Goal: Information Seeking & Learning: Learn about a topic

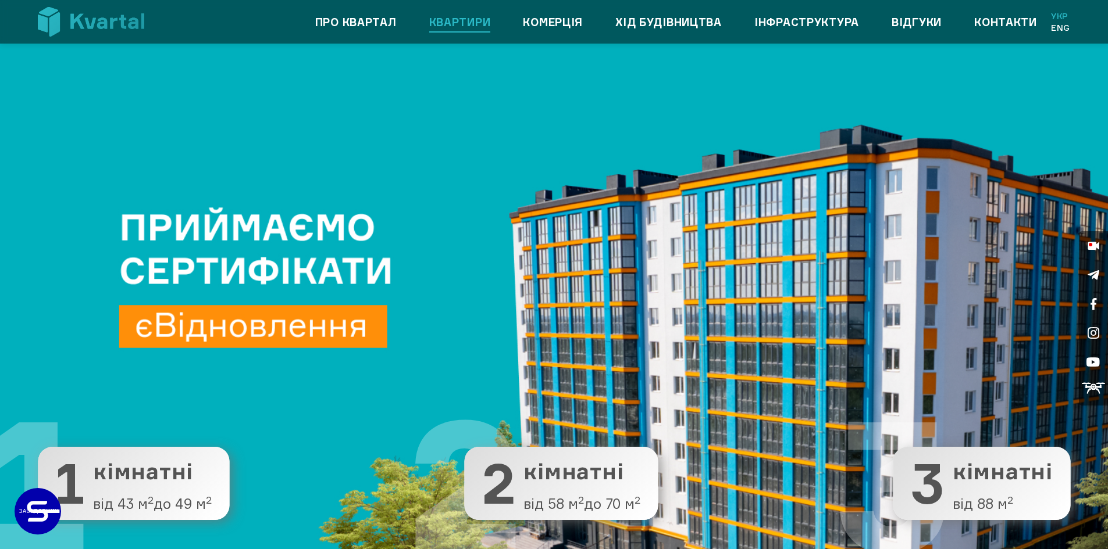
click at [453, 24] on link "Квартири" at bounding box center [460, 22] width 62 height 19
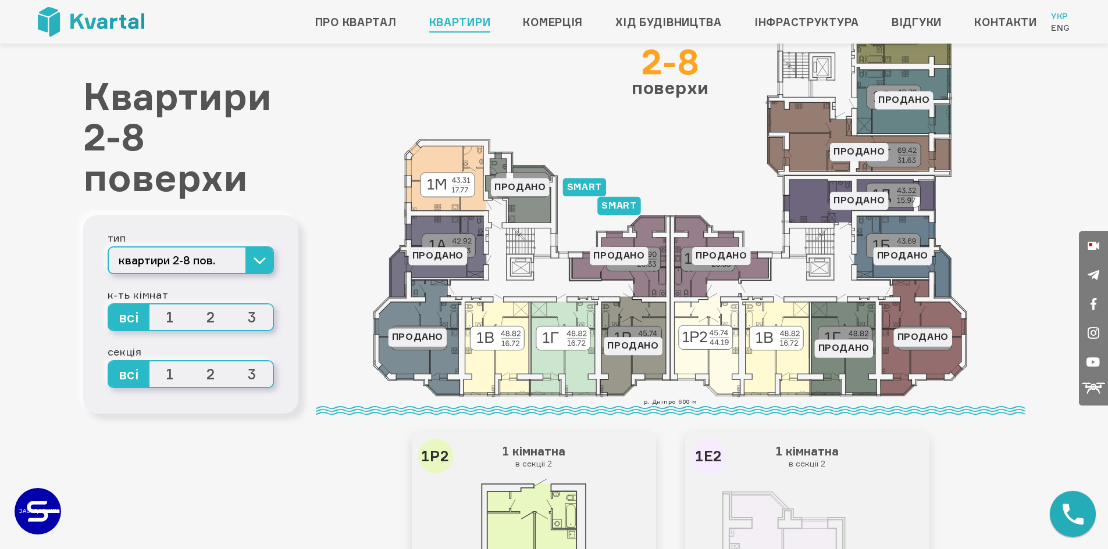
scroll to position [116, 0]
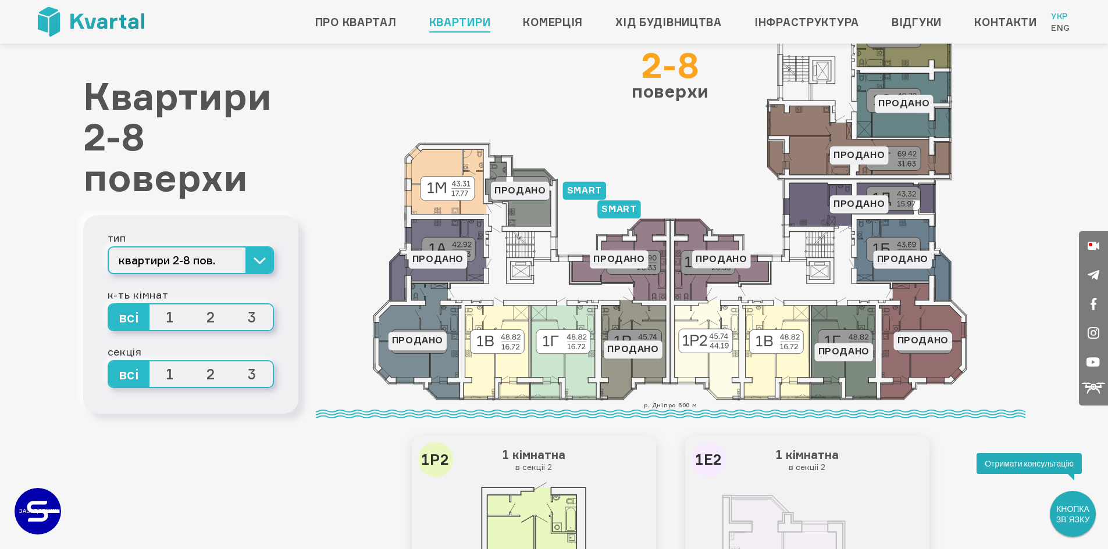
click at [173, 371] on span "1" at bounding box center [169, 375] width 41 height 26
click at [149, 362] on input "1" at bounding box center [149, 362] width 0 height 0
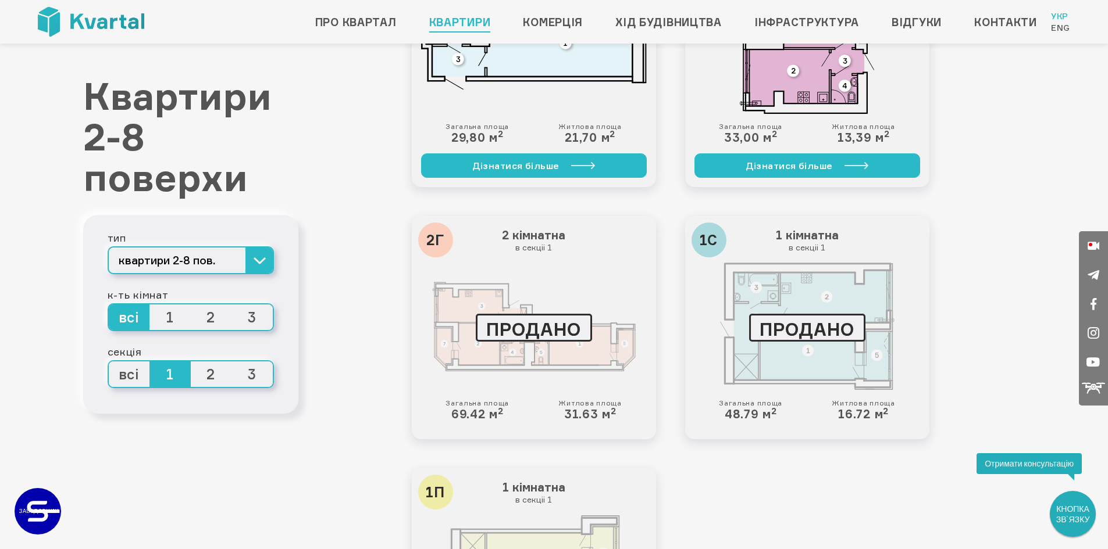
scroll to position [640, 0]
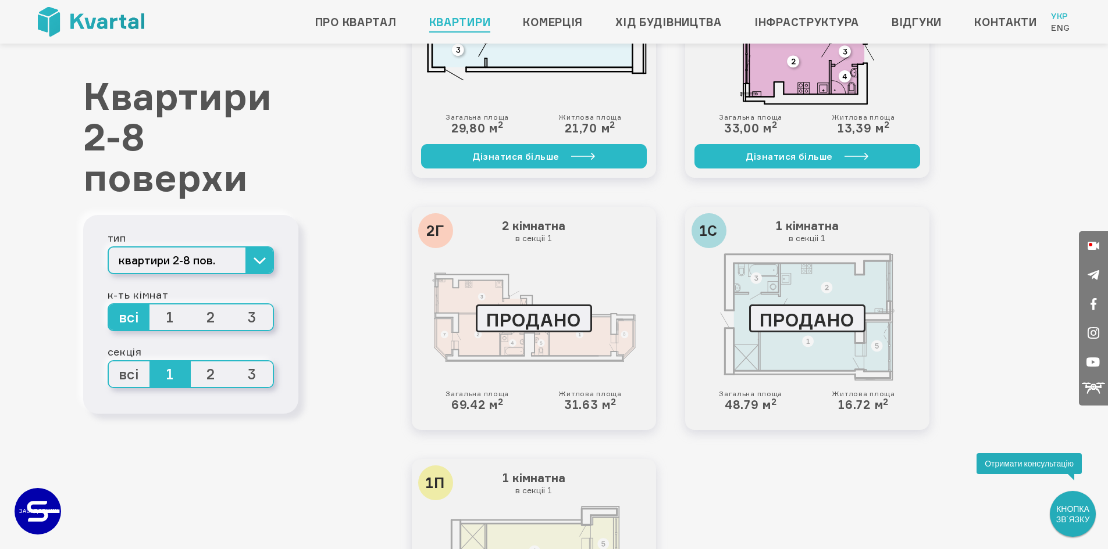
click at [131, 367] on span "всі" at bounding box center [129, 375] width 41 height 26
click at [109, 362] on input "всі" at bounding box center [109, 362] width 0 height 0
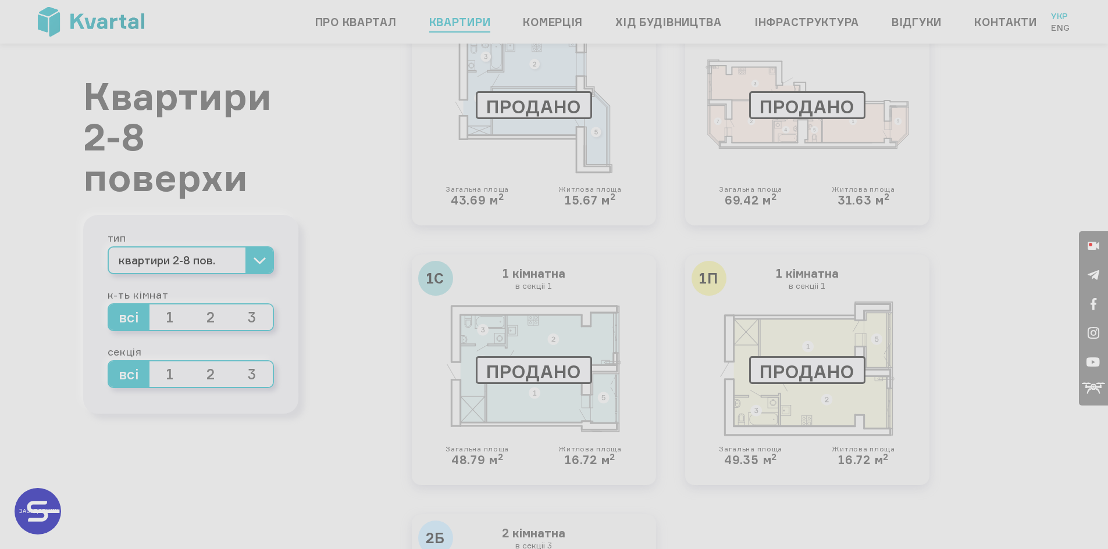
scroll to position [2541, 0]
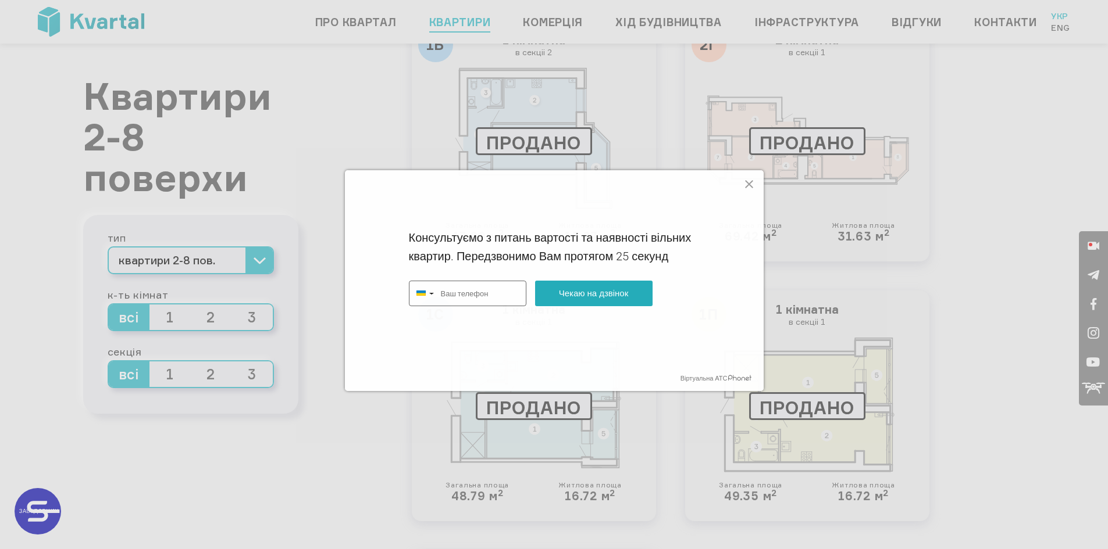
type input "+380"
click at [752, 187] on icon at bounding box center [749, 184] width 8 height 8
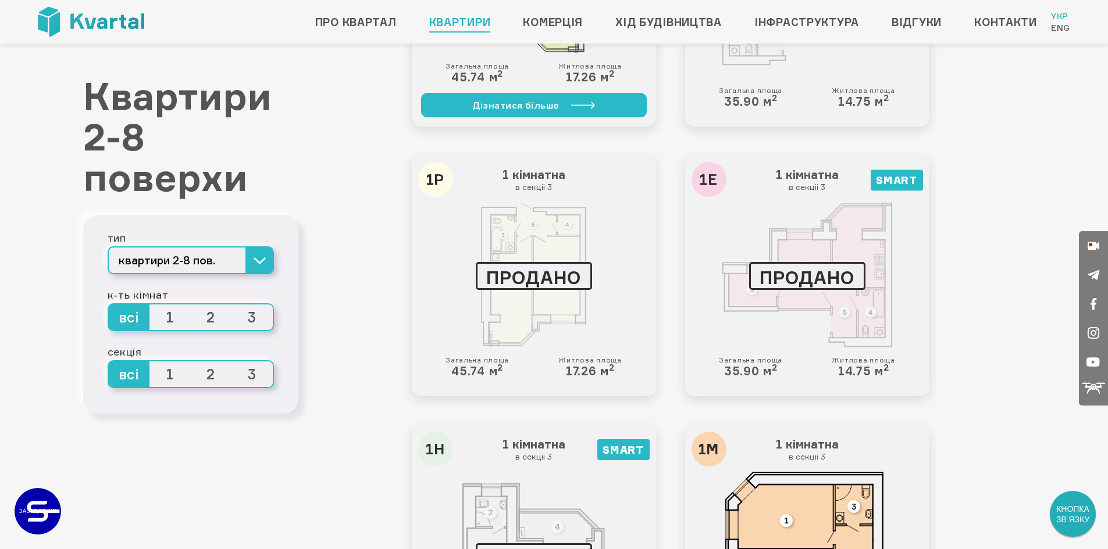
scroll to position [681, 0]
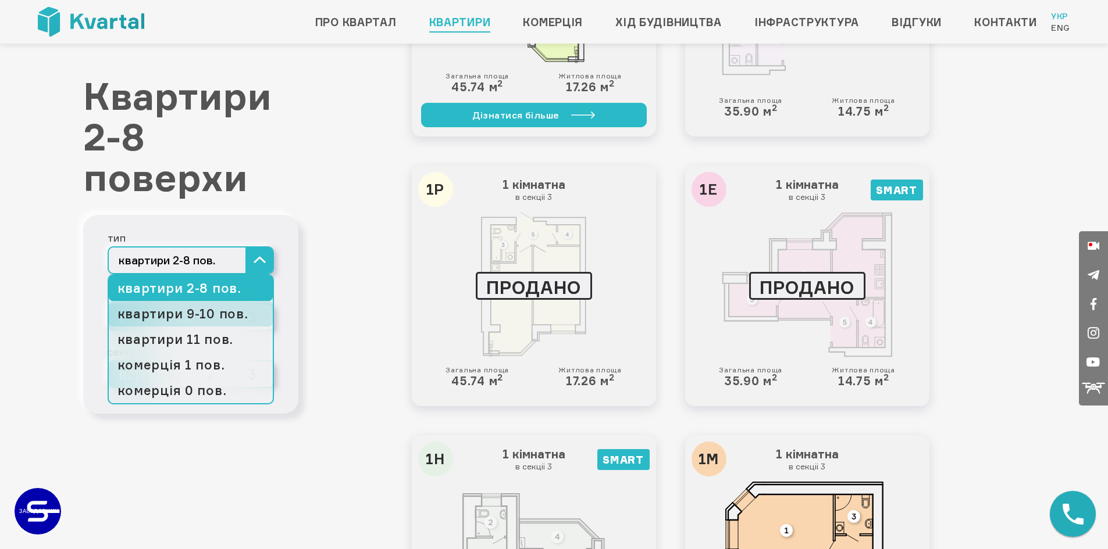
click at [232, 308] on link "квартири 9-10 пов." at bounding box center [191, 314] width 164 height 26
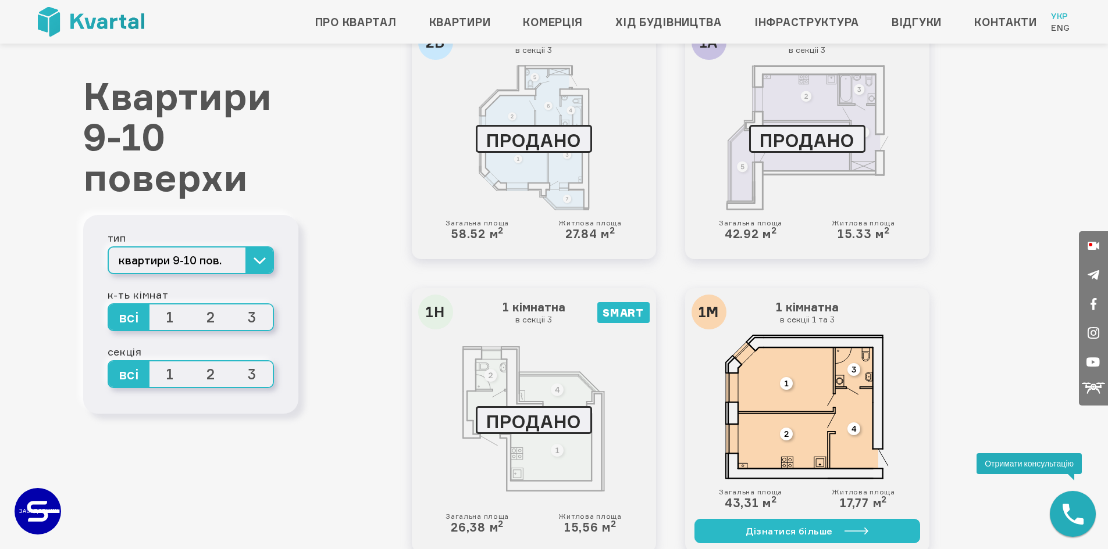
scroll to position [2389, 0]
